Goal: Transaction & Acquisition: Purchase product/service

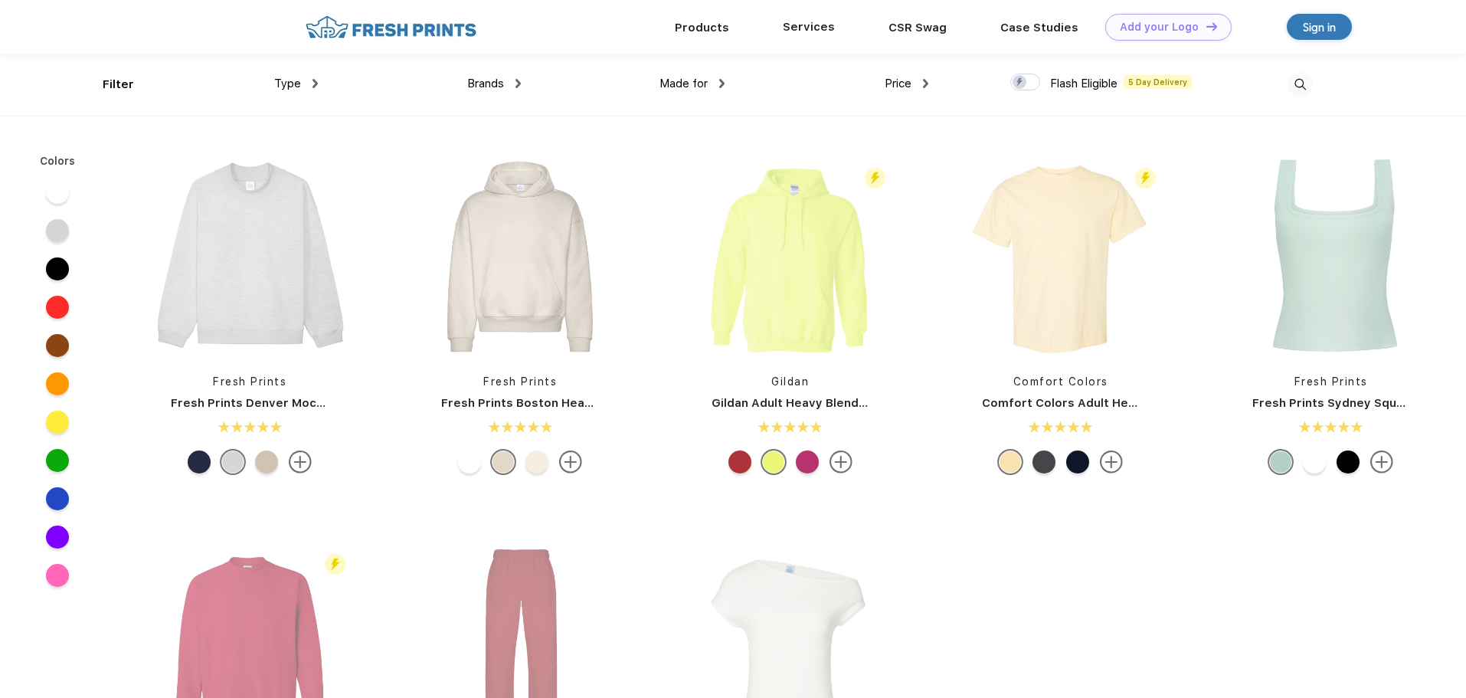
scroll to position [1, 0]
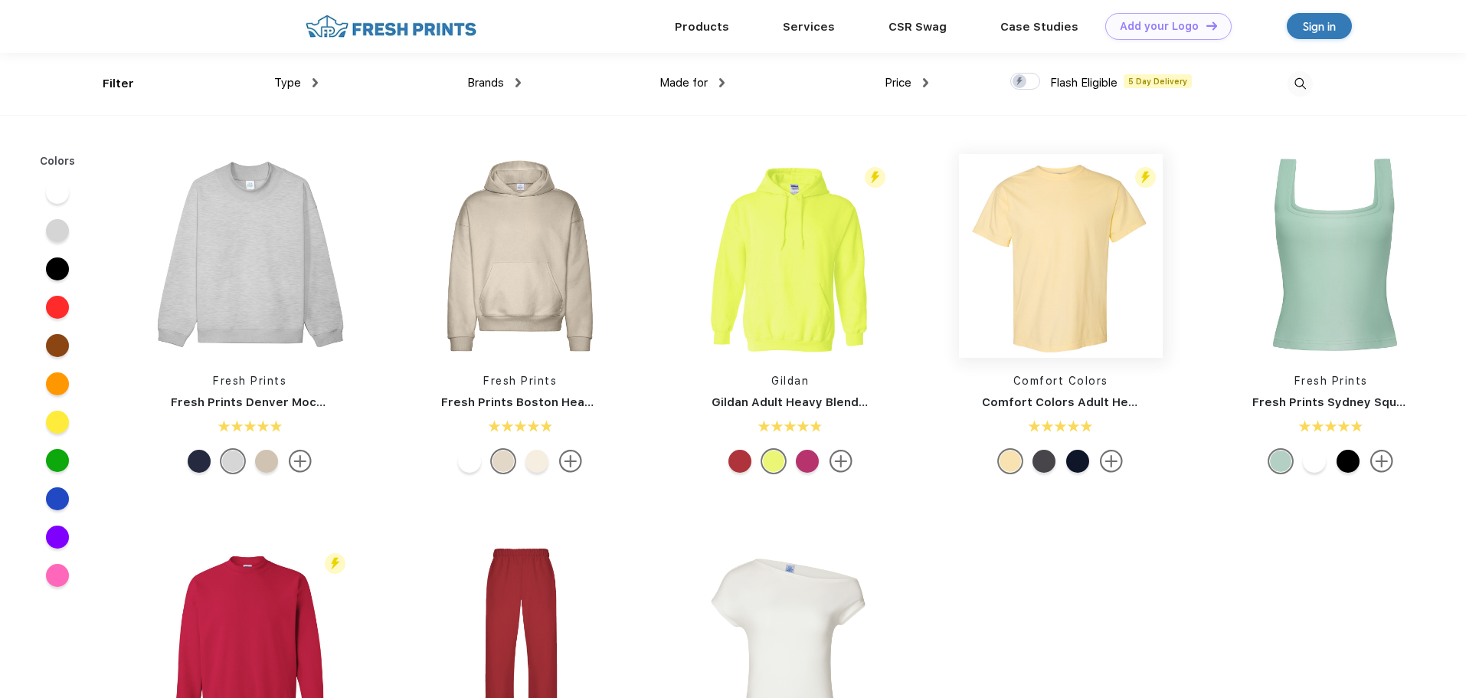
click at [1052, 257] on img at bounding box center [1061, 256] width 204 height 204
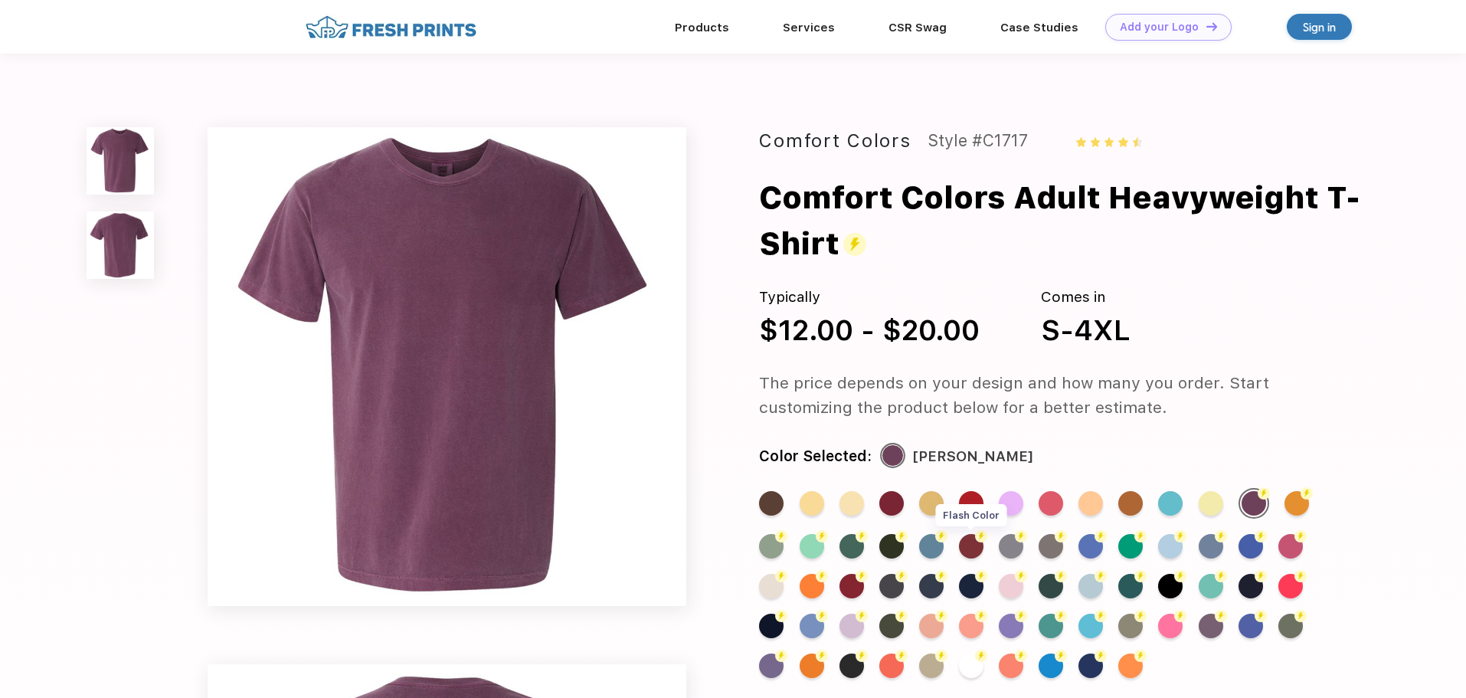
click at [972, 551] on div "Flash Color" at bounding box center [971, 546] width 25 height 25
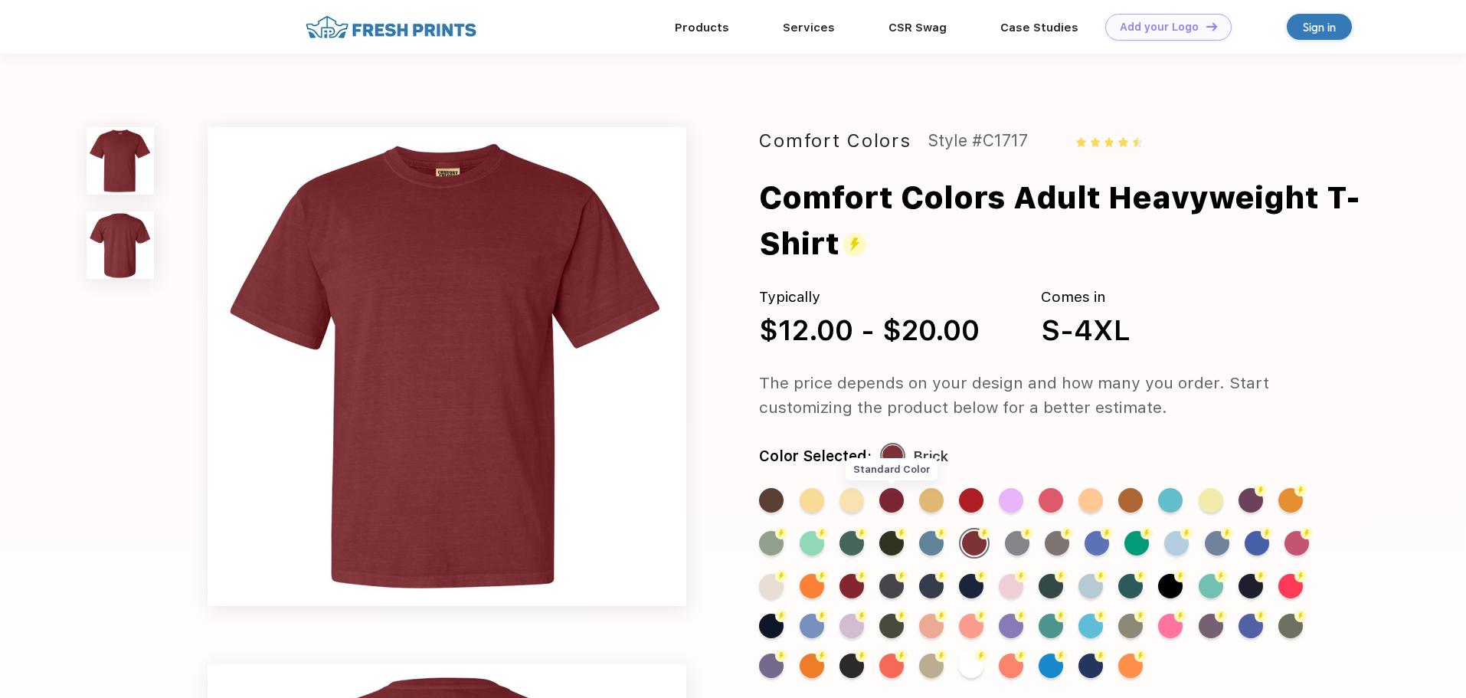
click at [890, 500] on div "Standard Color" at bounding box center [891, 500] width 25 height 25
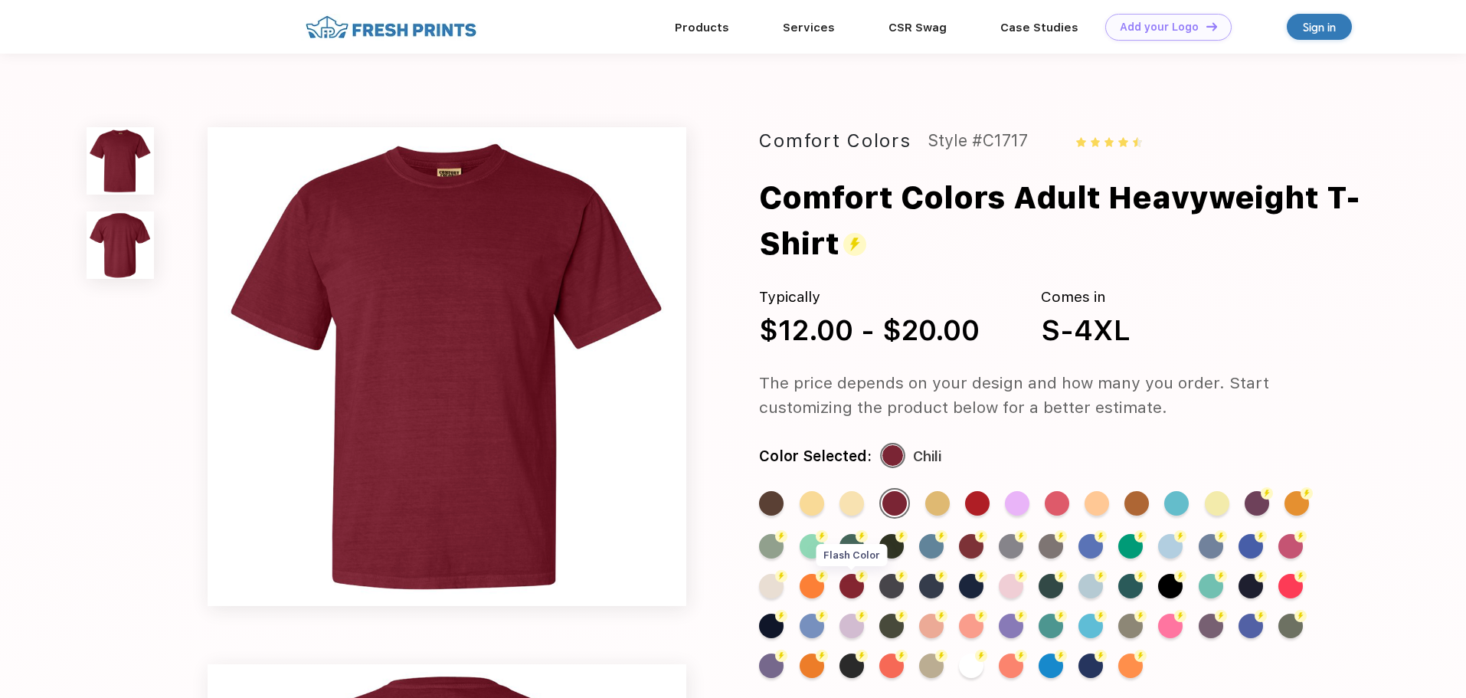
click at [848, 578] on div "Flash Color" at bounding box center [851, 586] width 25 height 25
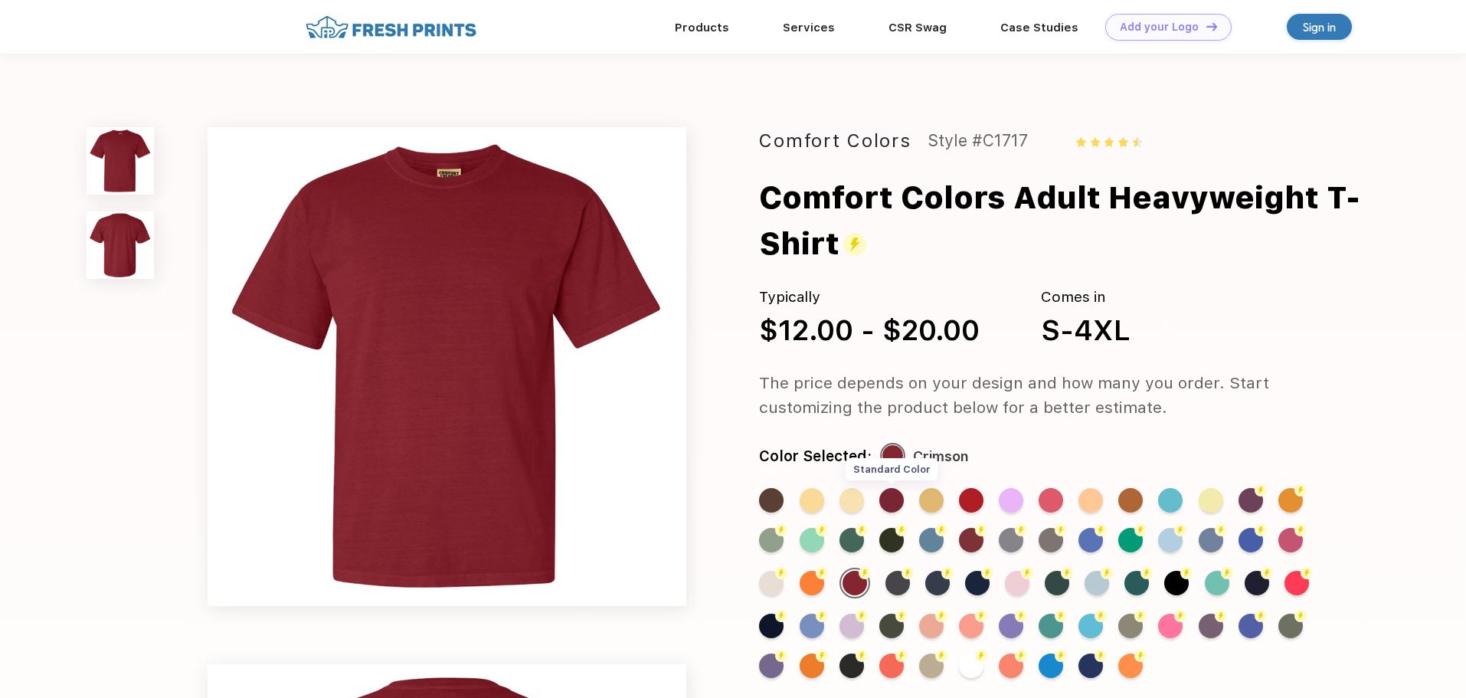
click at [894, 499] on div "Standard Color" at bounding box center [891, 500] width 25 height 25
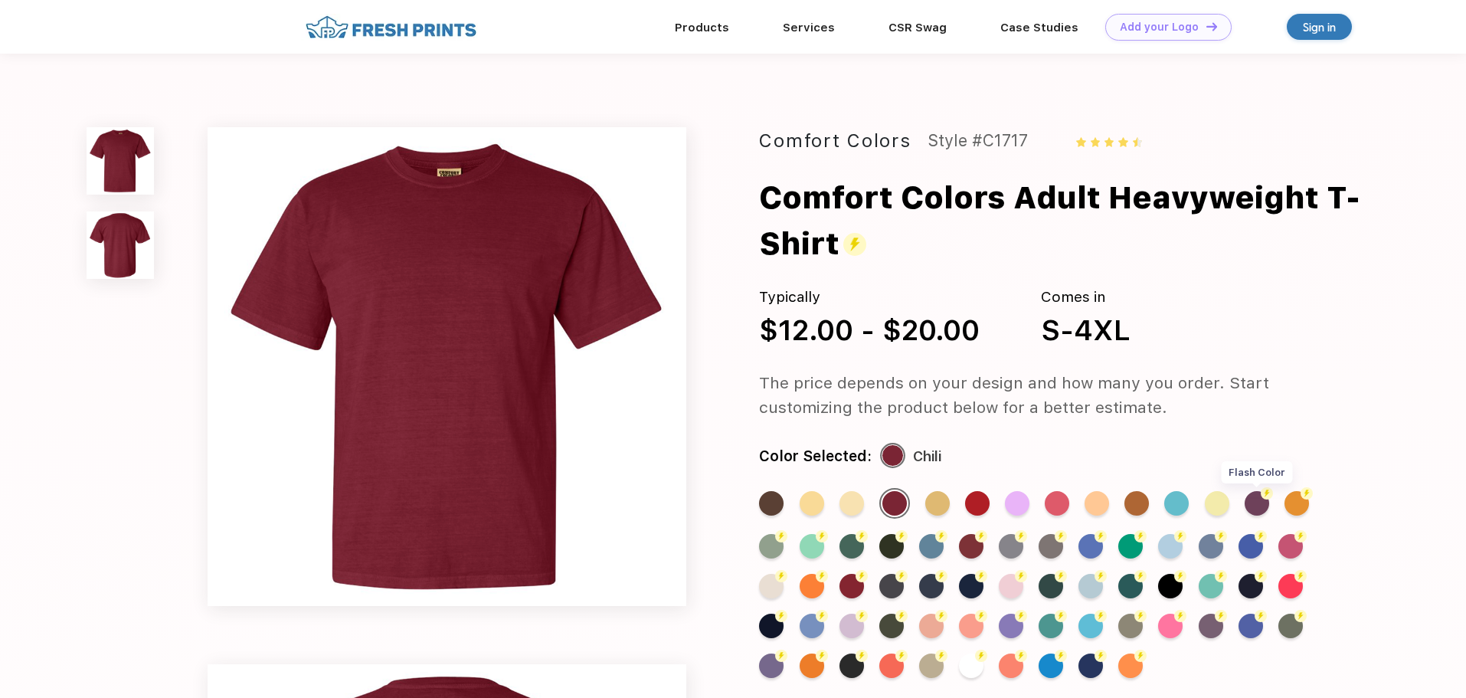
click at [1266, 508] on div "Flash Color" at bounding box center [1257, 503] width 25 height 25
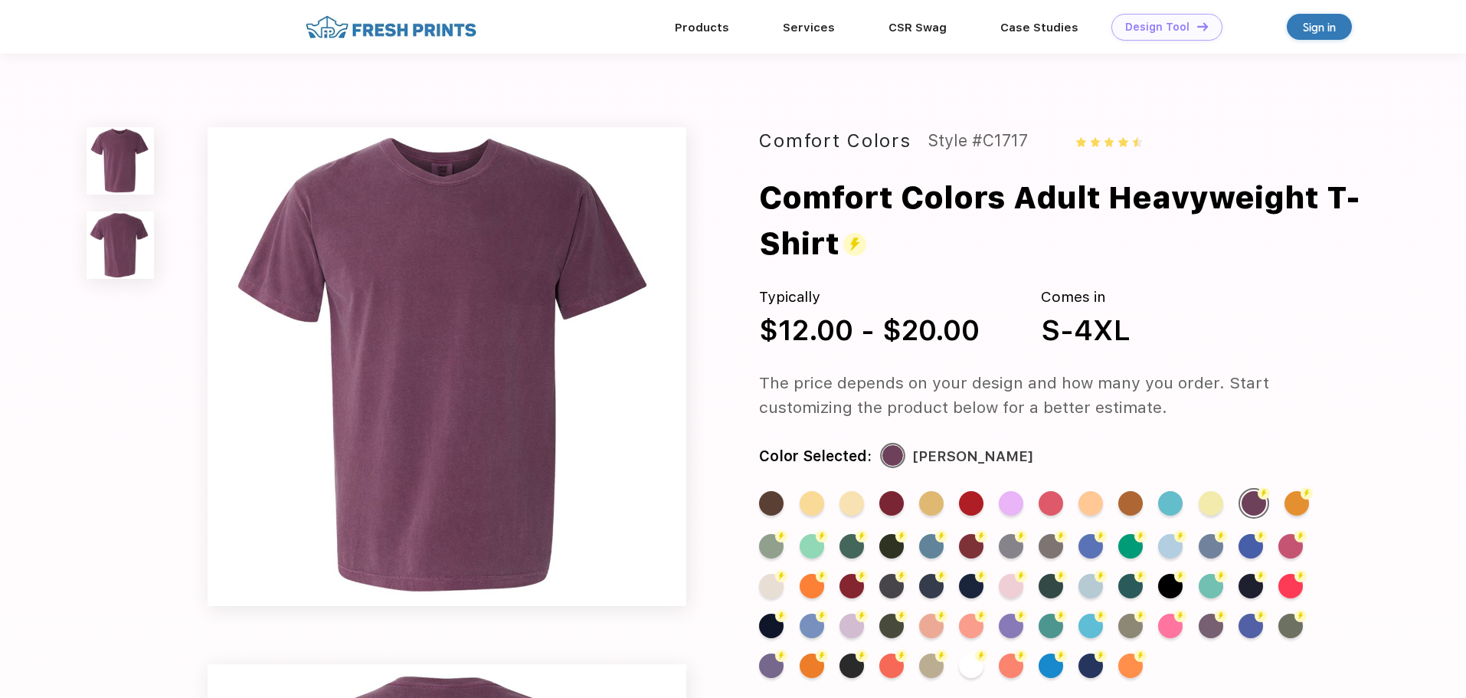
click at [1160, 29] on div "Design Tool" at bounding box center [1157, 27] width 64 height 13
